Goal: Information Seeking & Learning: Learn about a topic

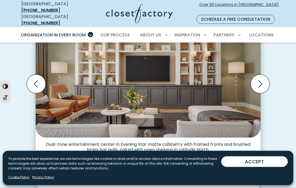
scroll to position [168, 0]
click at [258, 79] on icon "Next slide" at bounding box center [259, 84] width 19 height 19
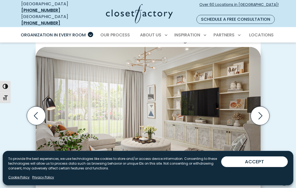
scroll to position [138, 0]
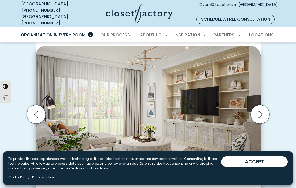
click at [262, 108] on icon "Next slide" at bounding box center [259, 114] width 19 height 19
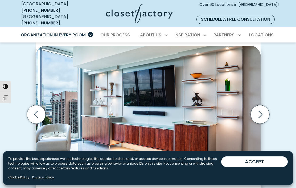
click at [259, 111] on icon "Next slide" at bounding box center [260, 114] width 4 height 7
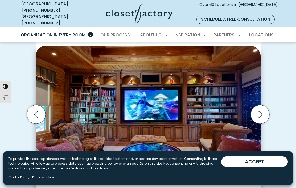
click at [258, 109] on icon "Next slide" at bounding box center [259, 114] width 19 height 19
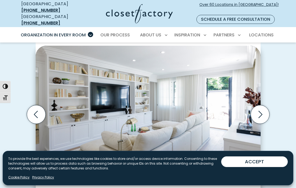
click at [258, 107] on icon "Next slide" at bounding box center [259, 114] width 19 height 19
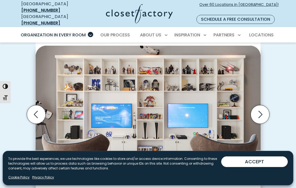
click at [259, 106] on icon "Next slide" at bounding box center [259, 114] width 19 height 19
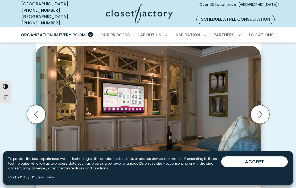
click at [261, 107] on icon "Next slide" at bounding box center [259, 114] width 19 height 19
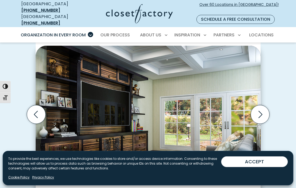
click at [260, 107] on icon "Next slide" at bounding box center [259, 114] width 19 height 19
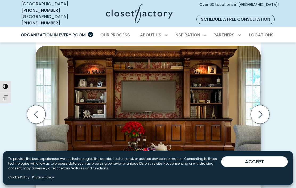
click at [265, 107] on icon "Next slide" at bounding box center [259, 114] width 19 height 19
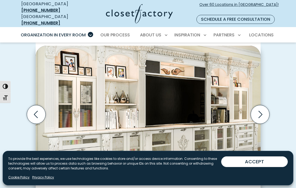
click at [260, 112] on icon "Next slide" at bounding box center [259, 114] width 19 height 19
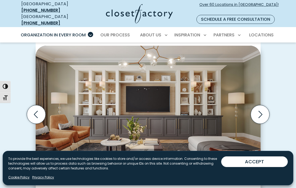
click at [260, 113] on icon "Next slide" at bounding box center [259, 114] width 19 height 19
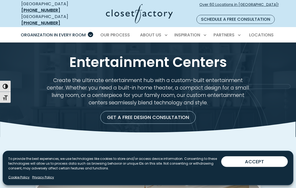
scroll to position [0, 0]
